Goal: Information Seeking & Learning: Learn about a topic

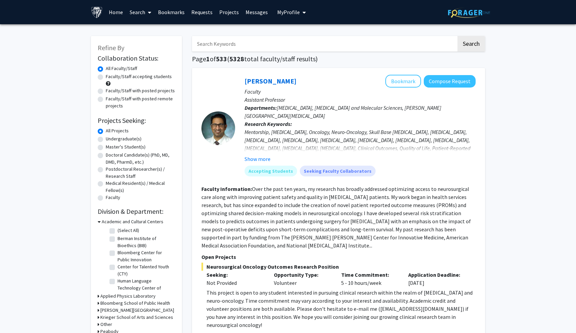
click at [106, 140] on label "Undergraduate(s)" at bounding box center [124, 139] width 36 height 7
click at [106, 140] on input "Undergraduate(s)" at bounding box center [108, 138] width 4 height 4
radio input "true"
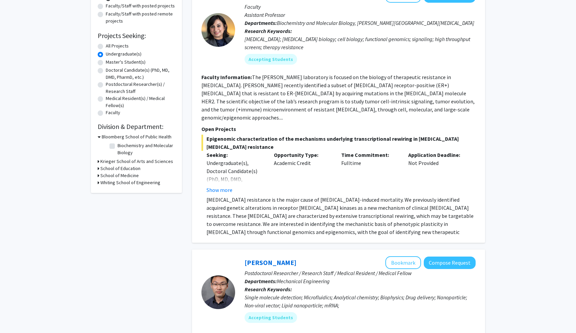
scroll to position [85, 0]
click at [227, 186] on button "Show more" at bounding box center [220, 190] width 26 height 8
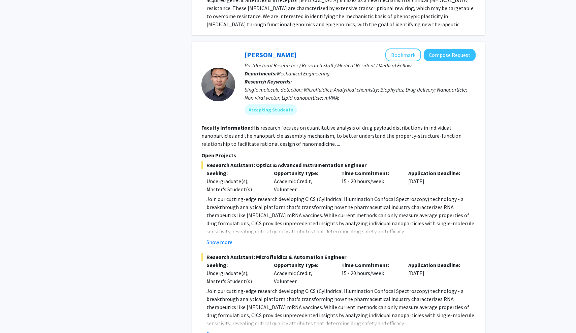
scroll to position [342, 0]
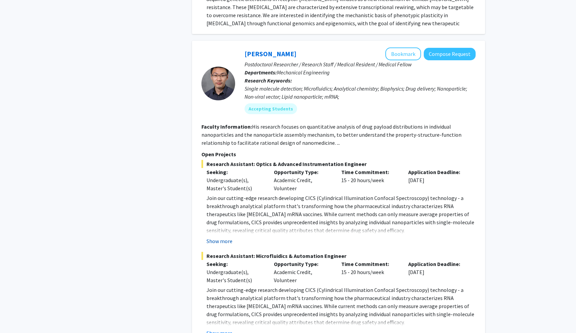
click at [222, 237] on button "Show more" at bounding box center [220, 241] width 26 height 8
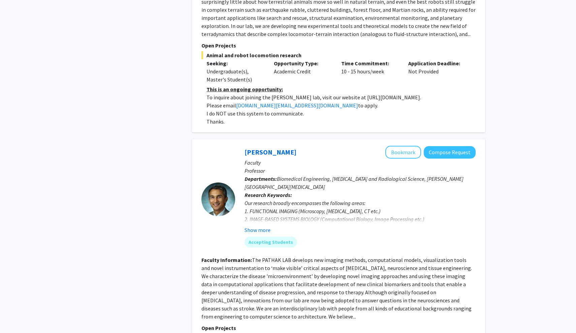
scroll to position [1412, 0]
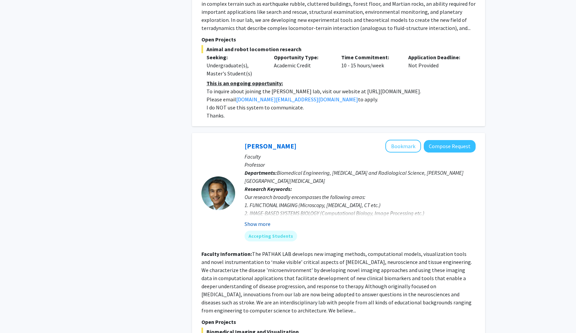
click at [262, 220] on button "Show more" at bounding box center [258, 224] width 26 height 8
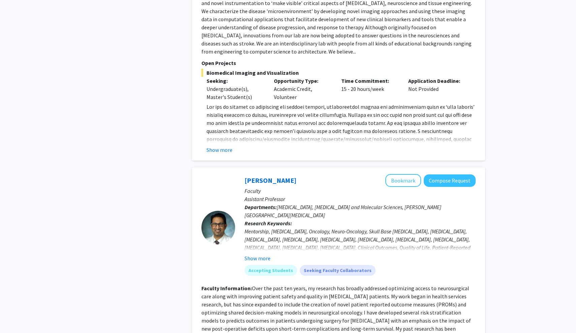
scroll to position [1687, 0]
click at [258, 254] on button "Show more" at bounding box center [258, 258] width 26 height 8
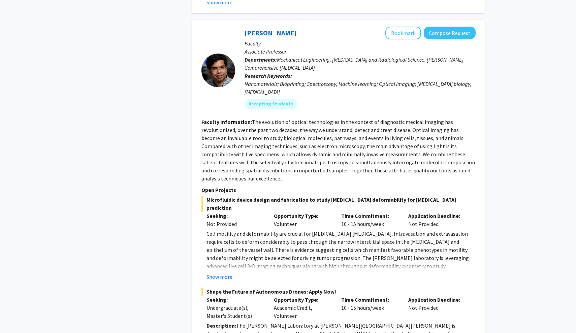
scroll to position [2619, 0]
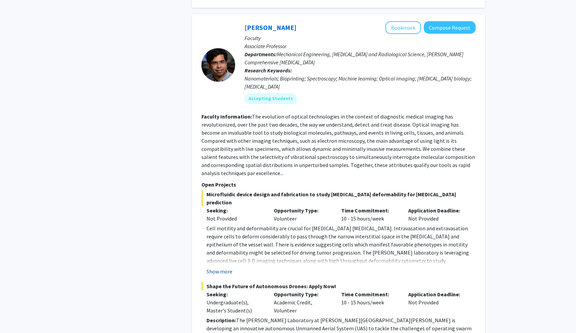
click at [224, 268] on button "Show more" at bounding box center [220, 272] width 26 height 8
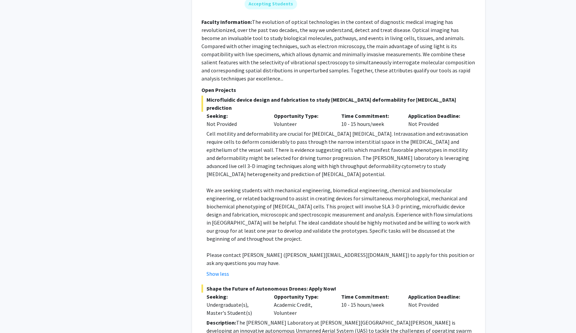
scroll to position [2715, 0]
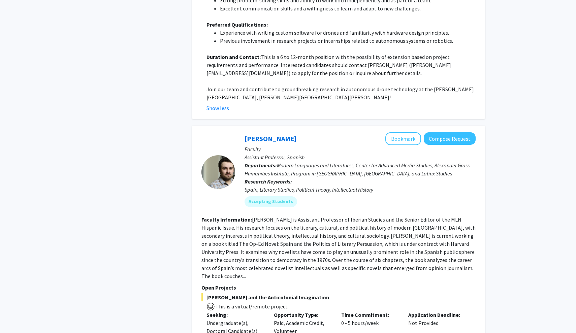
scroll to position [3173, 0]
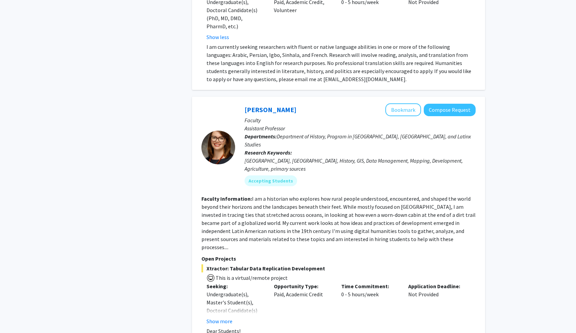
scroll to position [3494, 0]
click at [218, 319] on button "Show more" at bounding box center [220, 323] width 26 height 8
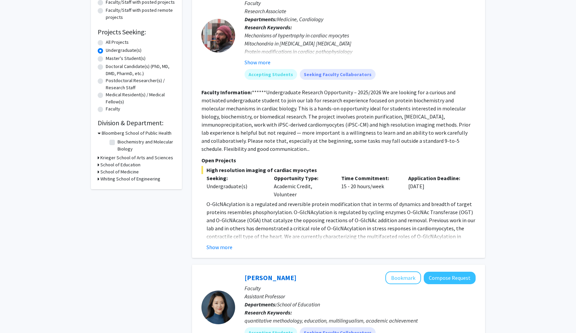
scroll to position [90, 0]
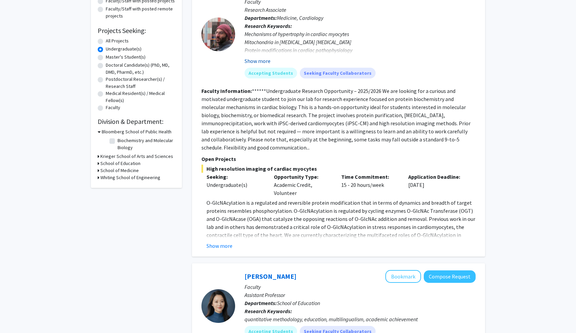
click at [258, 61] on button "Show more" at bounding box center [258, 61] width 26 height 8
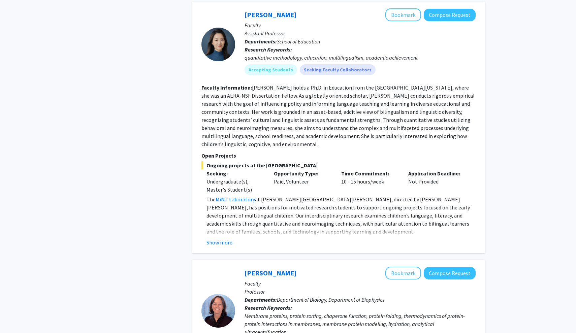
scroll to position [386, 0]
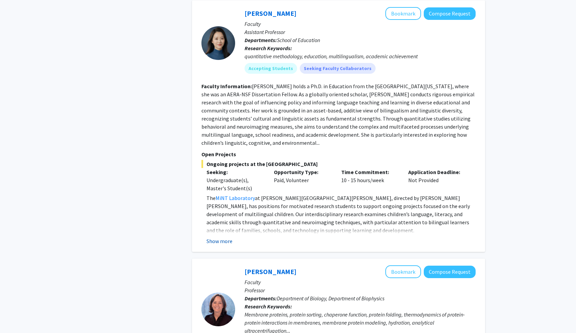
click at [226, 241] on button "Show more" at bounding box center [220, 241] width 26 height 8
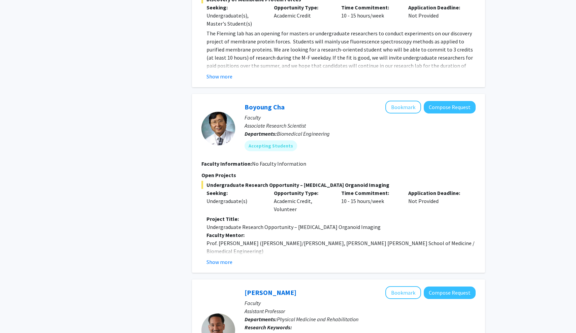
scroll to position [935, 0]
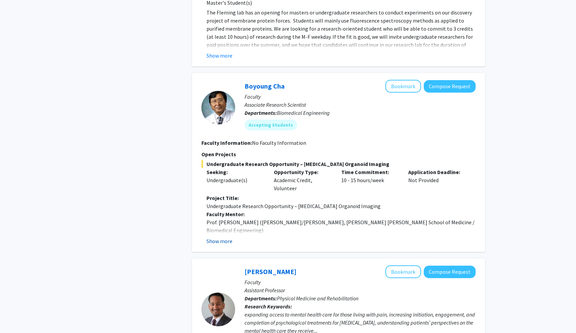
click at [219, 237] on button "Show more" at bounding box center [220, 241] width 26 height 8
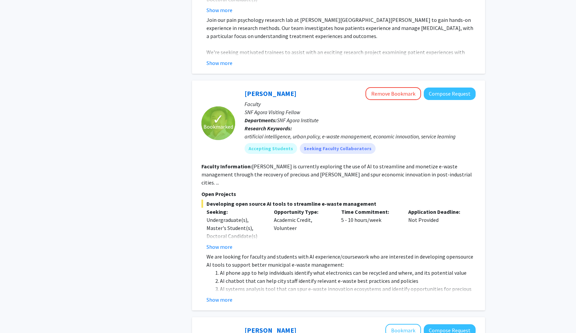
scroll to position [1626, 0]
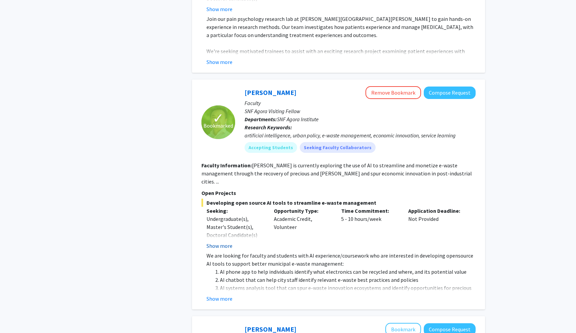
click at [221, 242] on button "Show more" at bounding box center [220, 246] width 26 height 8
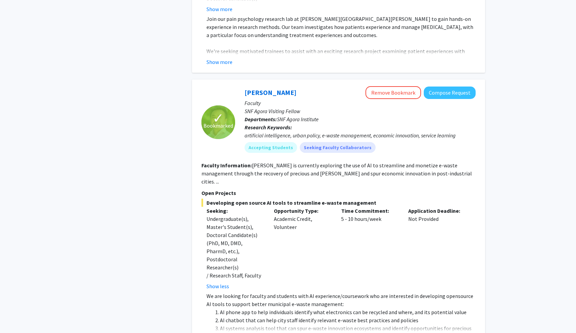
click at [219, 333] on button "Show more" at bounding box center [220, 339] width 26 height 8
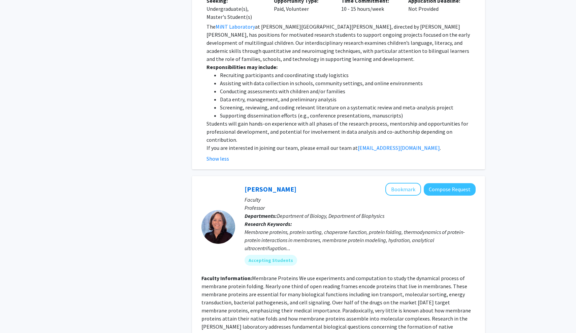
scroll to position [494, 0]
